Goal: Browse casually

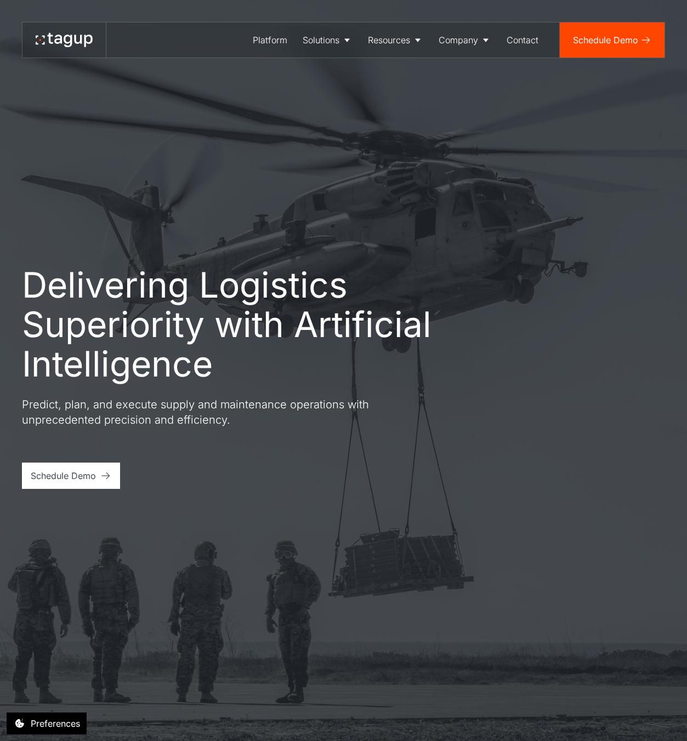
click at [212, 155] on div "Delivering Logistics Superiority with Artificial Intelligence Predict, plan, an…" at bounding box center [343, 370] width 643 height 741
click at [235, 117] on div "Delivering Logistics Superiority with Artificial Intelligence Predict, plan, an…" at bounding box center [343, 370] width 643 height 741
click at [241, 189] on div "Delivering Logistics Superiority with Artificial Intelligence Predict, plan, an…" at bounding box center [343, 370] width 643 height 741
click at [320, 217] on div "Delivering Logistics Superiority with Artificial Intelligence Predict, plan, an…" at bounding box center [343, 370] width 643 height 741
click at [471, 175] on div "Delivering Logistics Superiority with Artificial Intelligence Predict, plan, an…" at bounding box center [343, 370] width 643 height 741
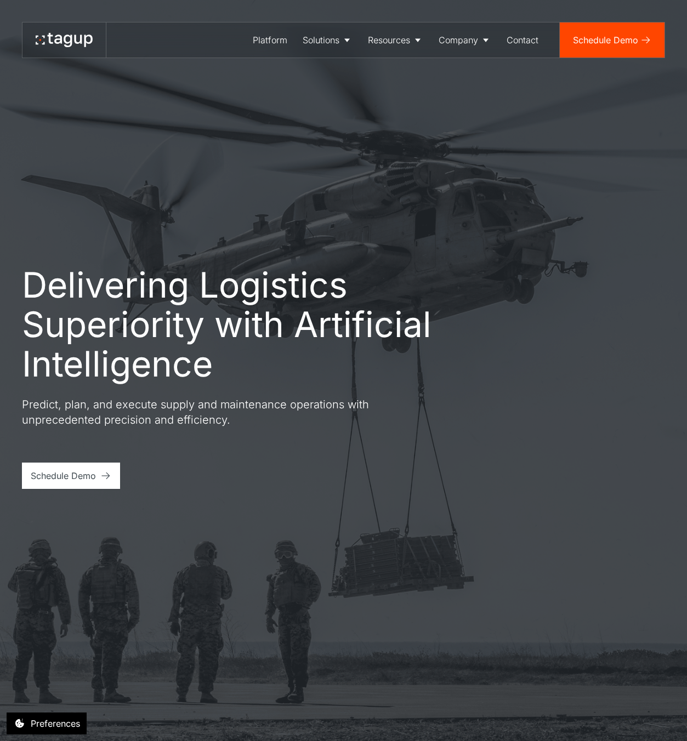
click at [461, 147] on div "Delivering Logistics Superiority with Artificial Intelligence Predict, plan, an…" at bounding box center [343, 370] width 643 height 741
click at [82, 234] on div "Delivering Logistics Superiority with Artificial Intelligence Predict, plan, an…" at bounding box center [343, 370] width 643 height 741
click at [138, 324] on h1 "Delivering Logistics Superiority with Artificial Intelligence" at bounding box center [252, 324] width 461 height 118
drag, startPoint x: 57, startPoint y: 271, endPoint x: 49, endPoint y: 271, distance: 7.7
click at [56, 271] on h1 "Delivering Logistics Superiority with Artificial Intelligence" at bounding box center [252, 324] width 461 height 118
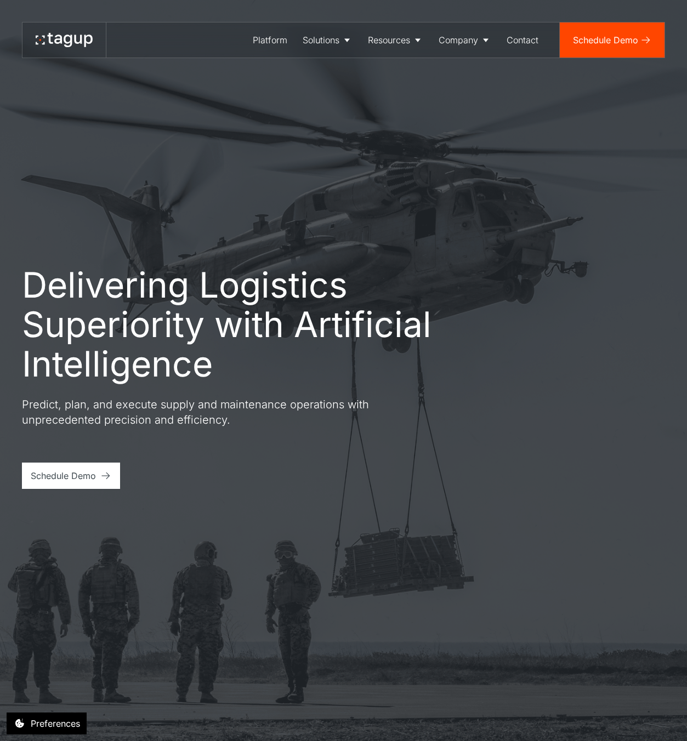
click at [356, 240] on div "Delivering Logistics Superiority with Artificial Intelligence Predict, plan, an…" at bounding box center [343, 370] width 643 height 741
click at [315, 242] on div "Delivering Logistics Superiority with Artificial Intelligence Predict, plan, an…" at bounding box center [343, 370] width 643 height 741
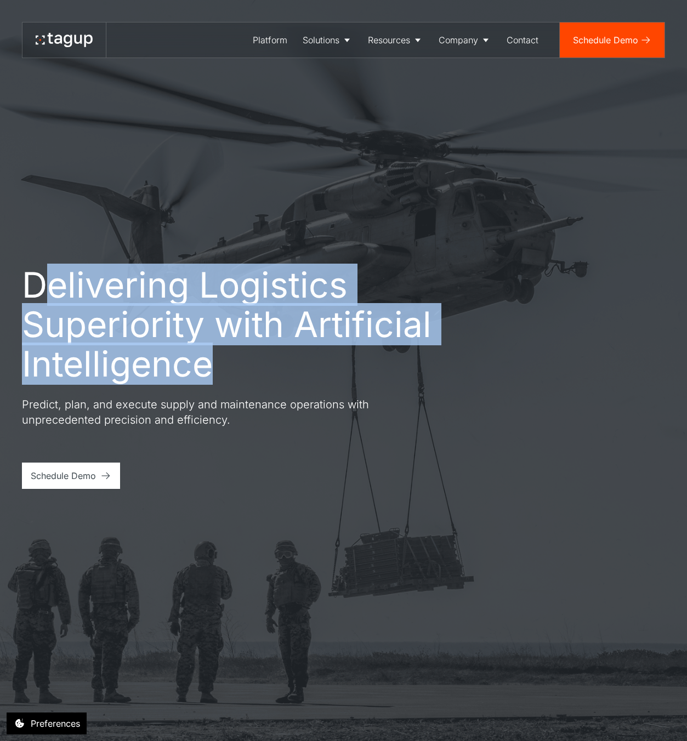
drag, startPoint x: 38, startPoint y: 293, endPoint x: 259, endPoint y: 352, distance: 228.1
click at [251, 348] on h1 "Delivering Logistics Superiority with Artificial Intelligence" at bounding box center [252, 324] width 461 height 118
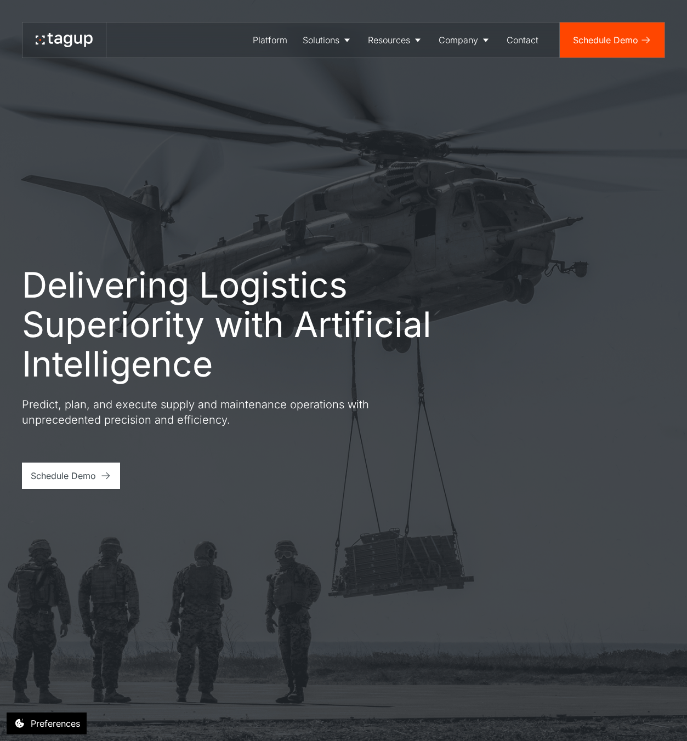
click at [295, 362] on h1 "Delivering Logistics Superiority with Artificial Intelligence" at bounding box center [252, 324] width 461 height 118
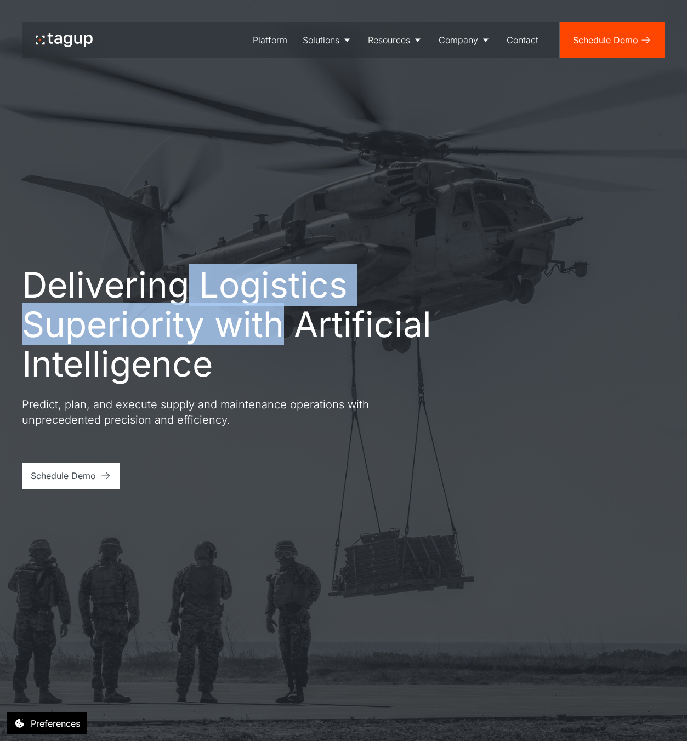
drag, startPoint x: 186, startPoint y: 290, endPoint x: 277, endPoint y: 309, distance: 93.0
click at [277, 309] on h1 "Delivering Logistics Superiority with Artificial Intelligence" at bounding box center [252, 324] width 461 height 118
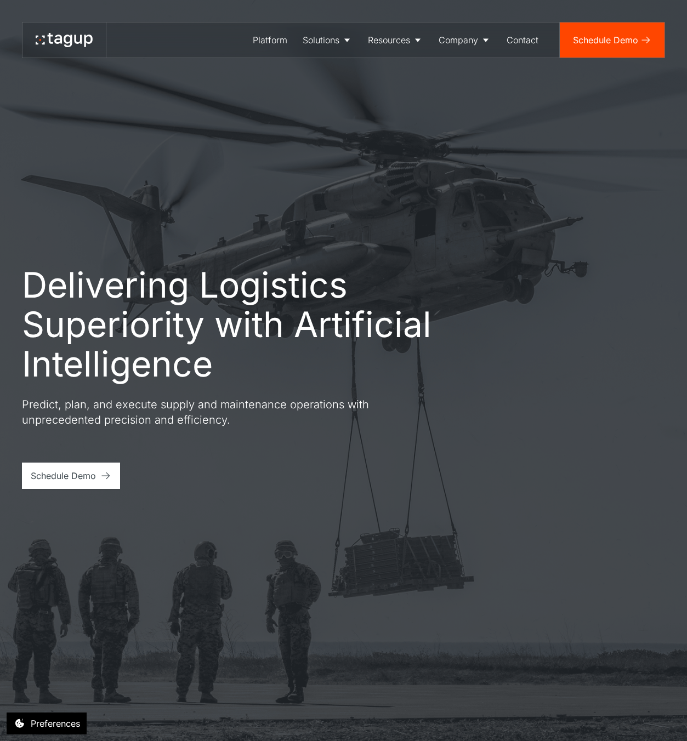
click at [291, 358] on h1 "Delivering Logistics Superiority with Artificial Intelligence" at bounding box center [252, 324] width 461 height 118
drag, startPoint x: 297, startPoint y: 318, endPoint x: 362, endPoint y: 354, distance: 74.6
click at [350, 354] on h1 "Delivering Logistics Superiority with Artificial Intelligence" at bounding box center [252, 324] width 461 height 118
click at [429, 228] on div "Delivering Logistics Superiority with Artificial Intelligence Predict, plan, an…" at bounding box center [343, 370] width 643 height 741
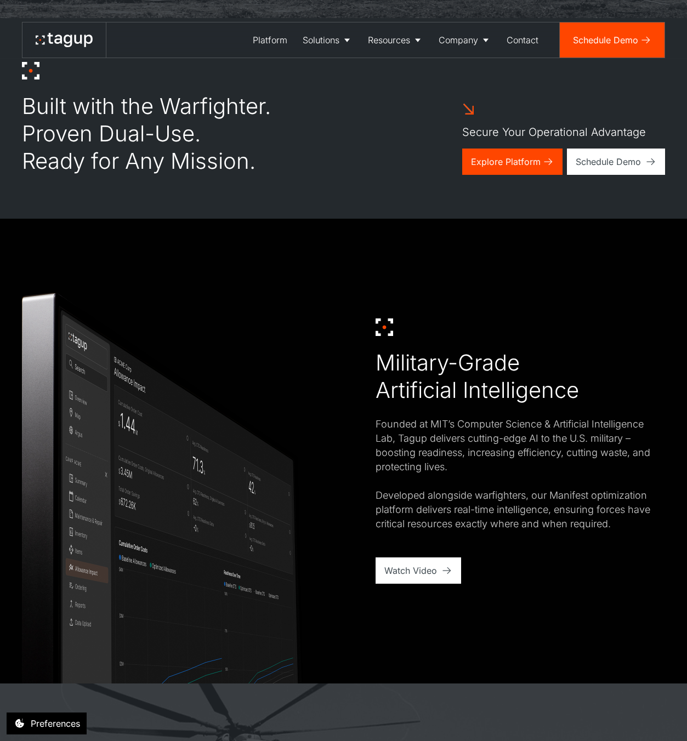
scroll to position [780, 0]
